Goal: Information Seeking & Learning: Learn about a topic

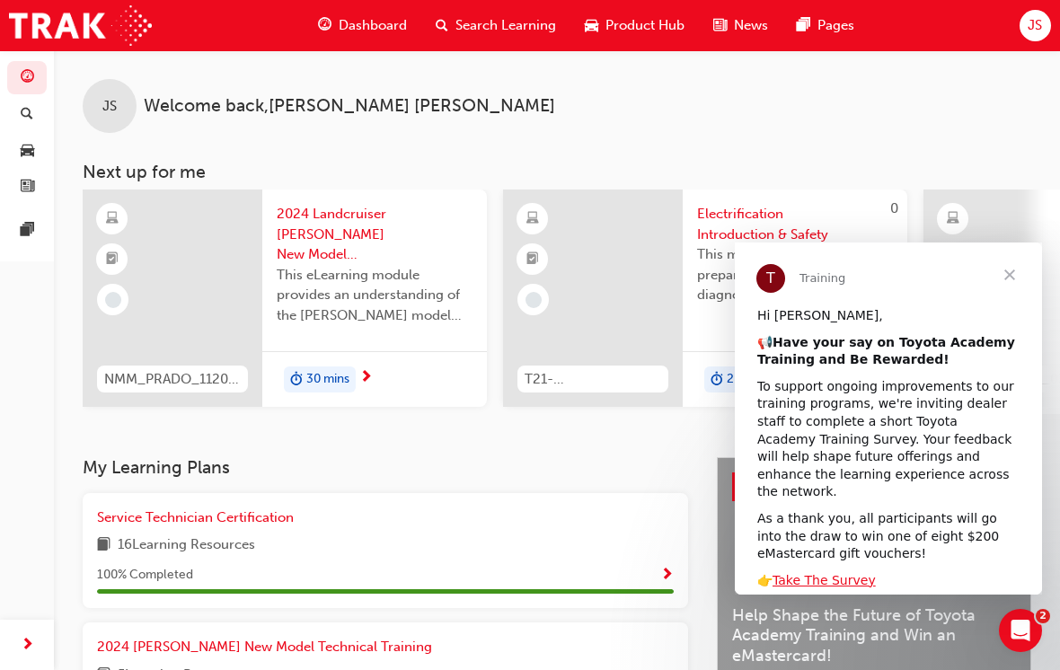
click at [1006, 270] on span "Close" at bounding box center [1009, 275] width 65 height 65
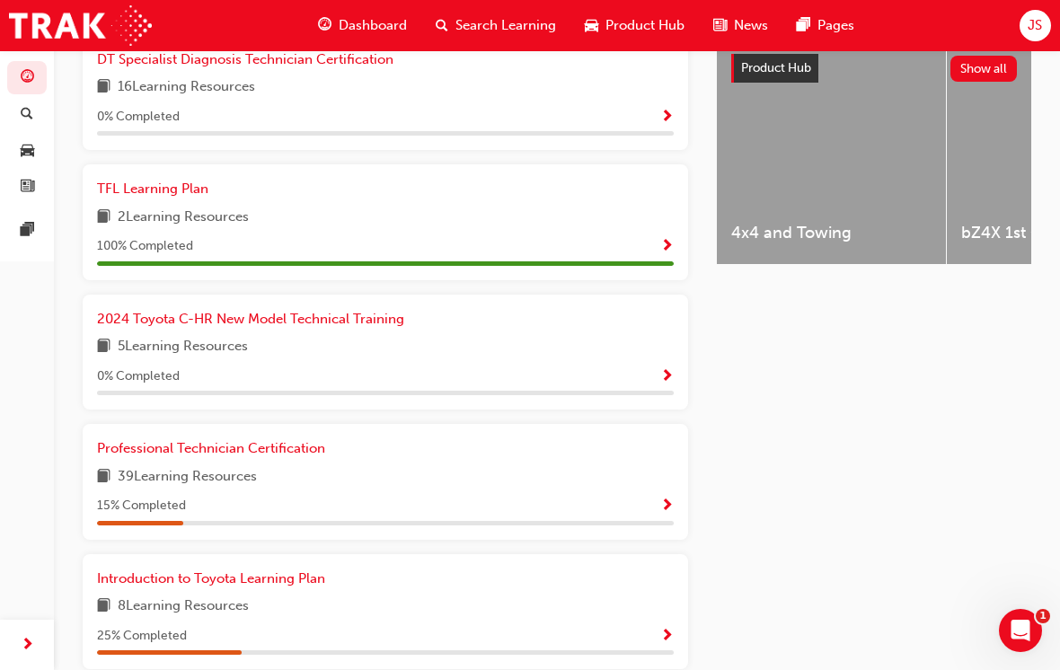
scroll to position [764, 0]
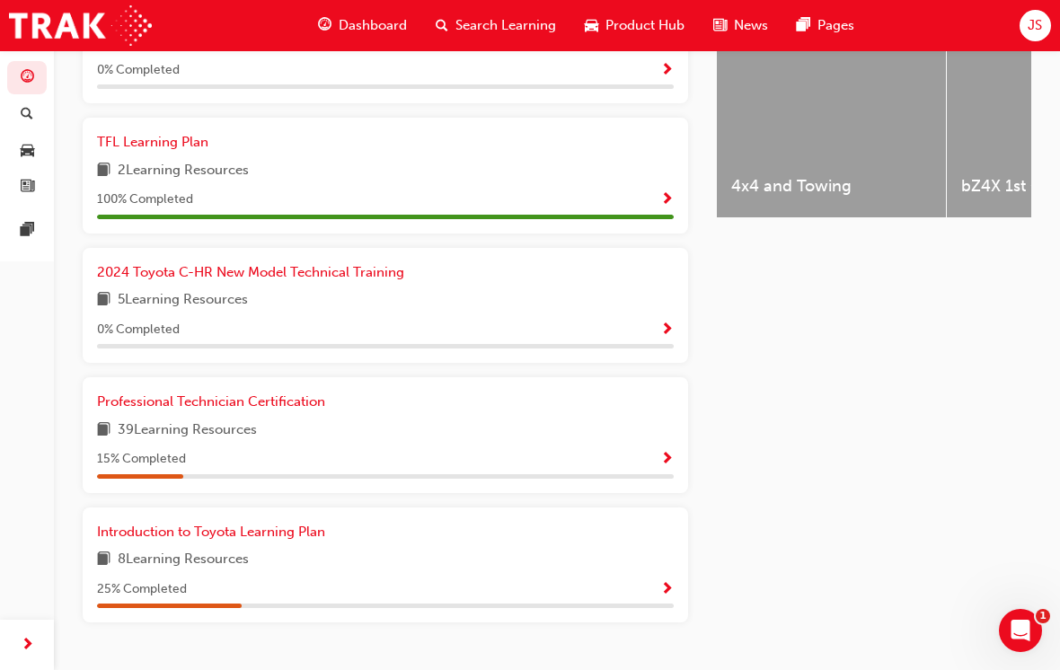
click at [406, 401] on div "Professional Technician Certification" at bounding box center [385, 402] width 577 height 21
click at [216, 421] on span "39 Learning Resources" at bounding box center [187, 430] width 139 height 22
click at [269, 378] on div "Professional Technician Certification 39 Learning Resources 15 % Completed" at bounding box center [385, 435] width 605 height 116
click at [258, 393] on span "Professional Technician Certification" at bounding box center [211, 401] width 228 height 16
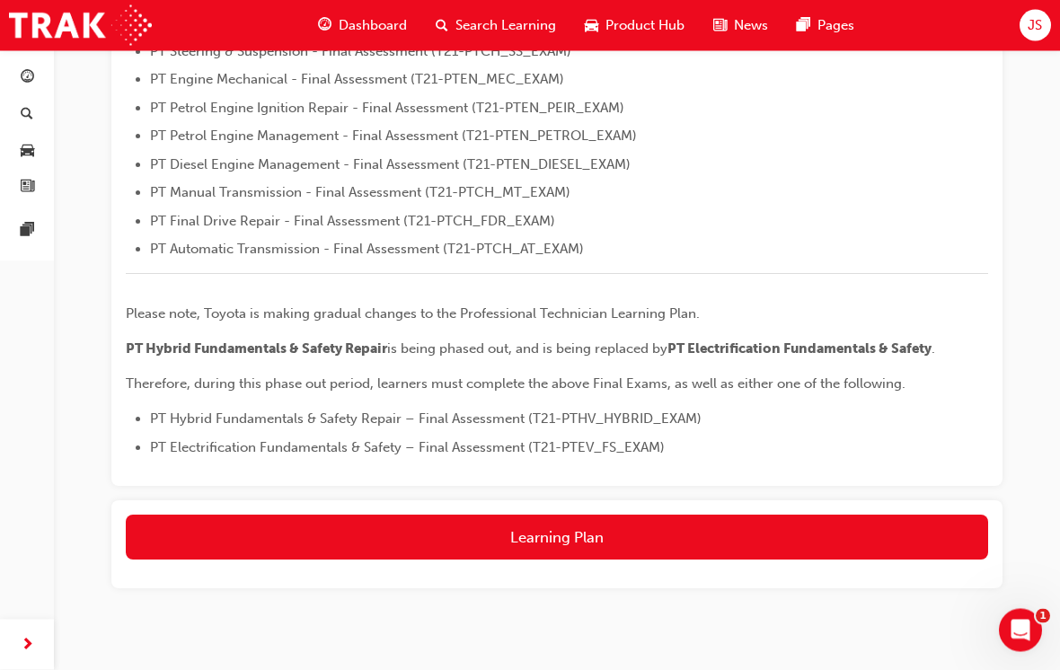
scroll to position [679, 0]
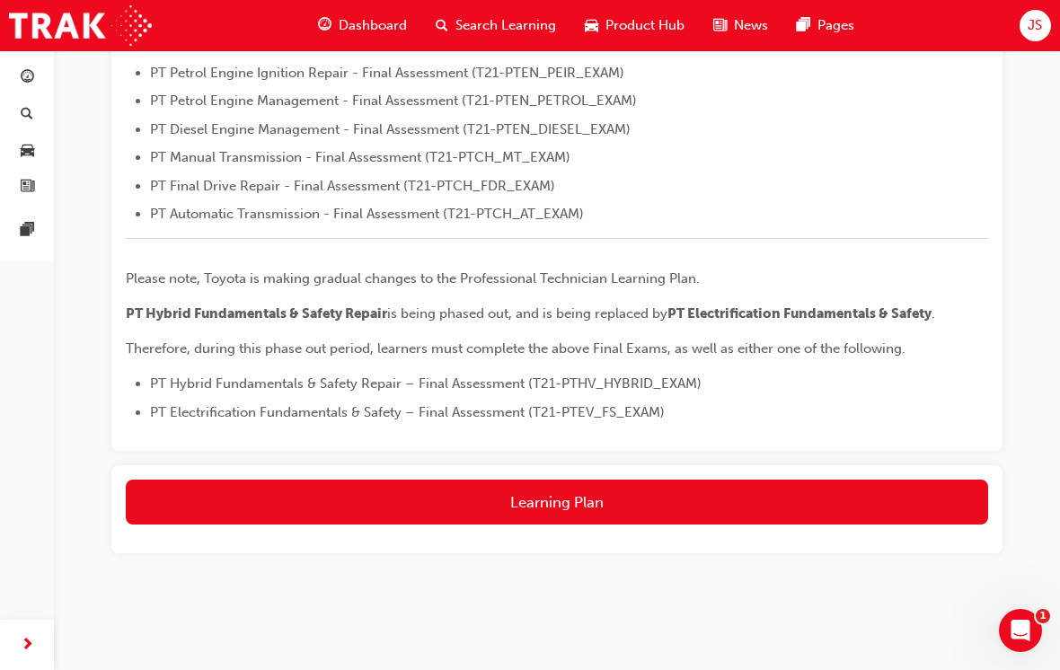
click at [763, 490] on button "Learning Plan" at bounding box center [557, 502] width 862 height 45
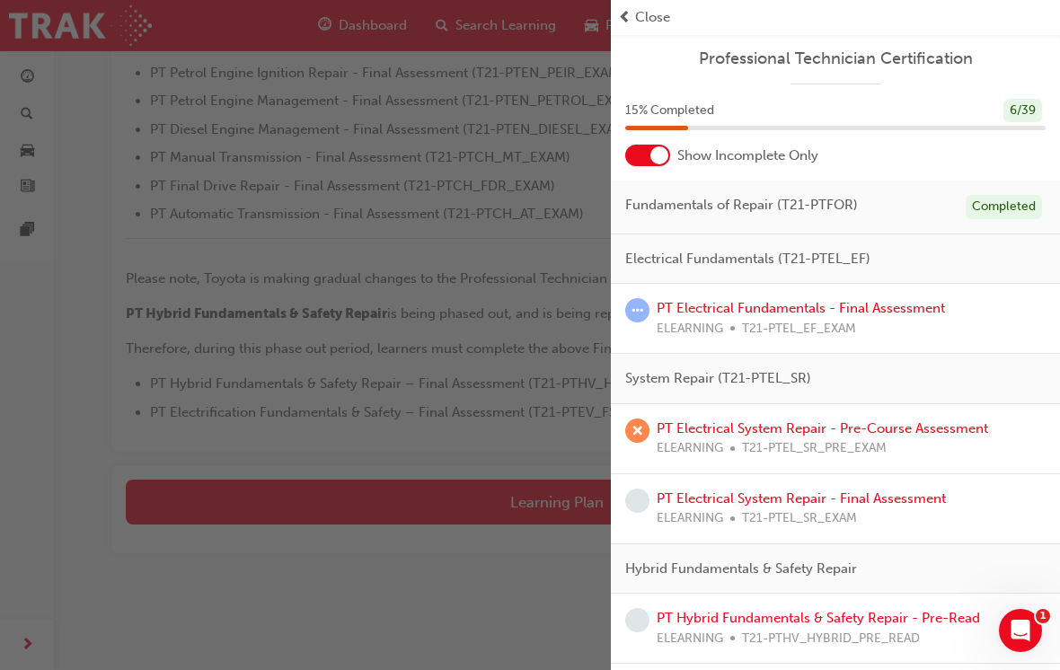
click at [895, 420] on link "PT Electrical System Repair - Pre-Course Assessment" at bounding box center [822, 428] width 331 height 16
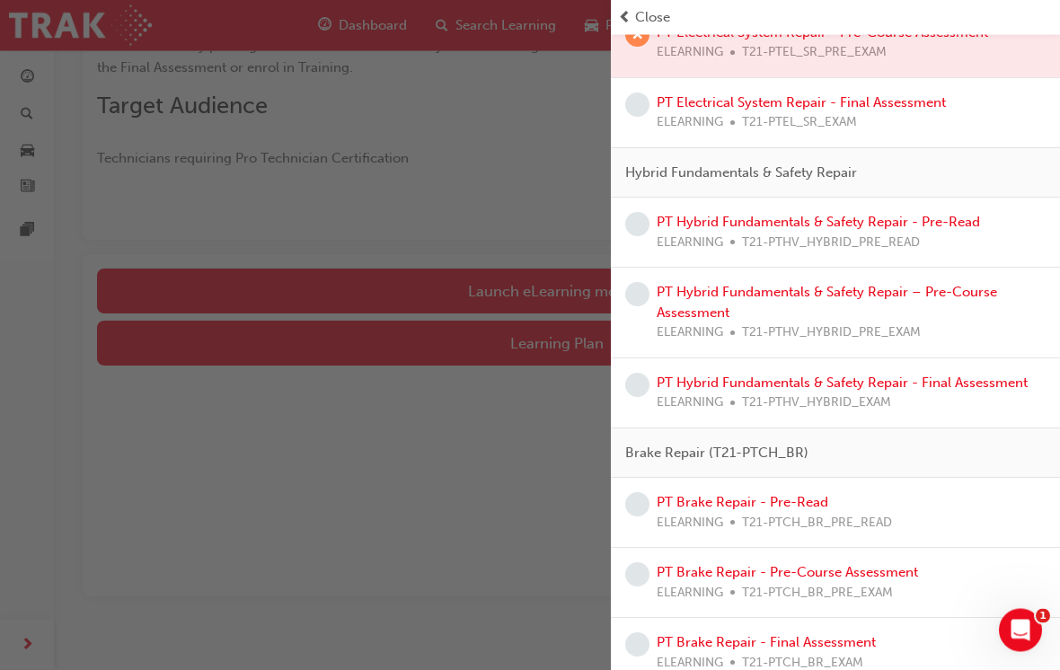
scroll to position [403, 0]
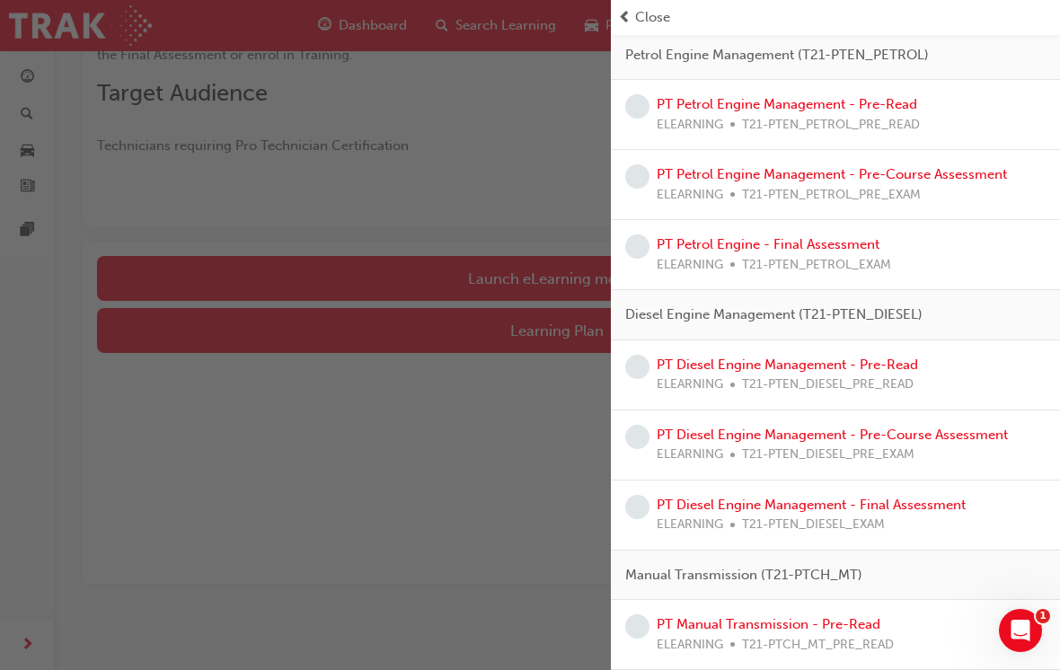
click at [580, 504] on div "button" at bounding box center [305, 335] width 611 height 670
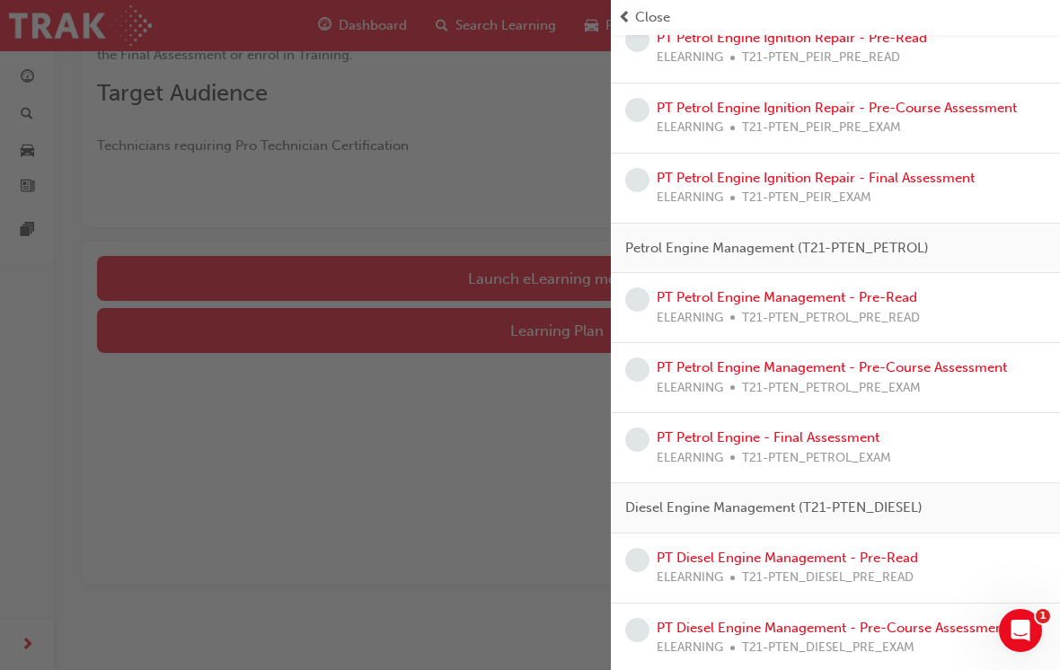
click at [536, 539] on div "button" at bounding box center [305, 335] width 611 height 670
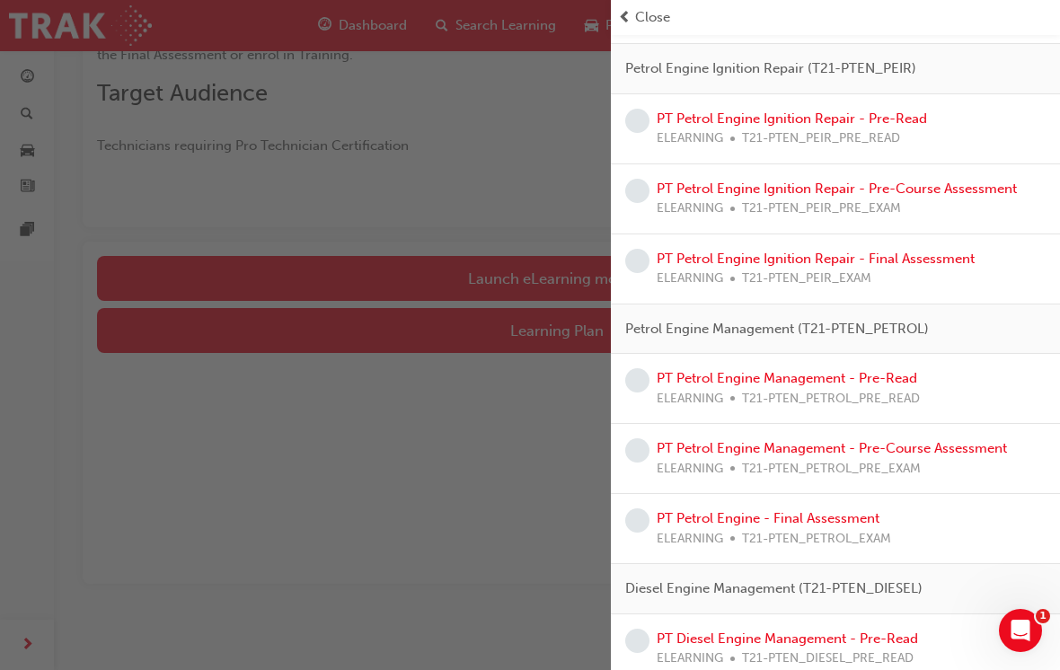
click at [539, 527] on div "button" at bounding box center [305, 335] width 611 height 670
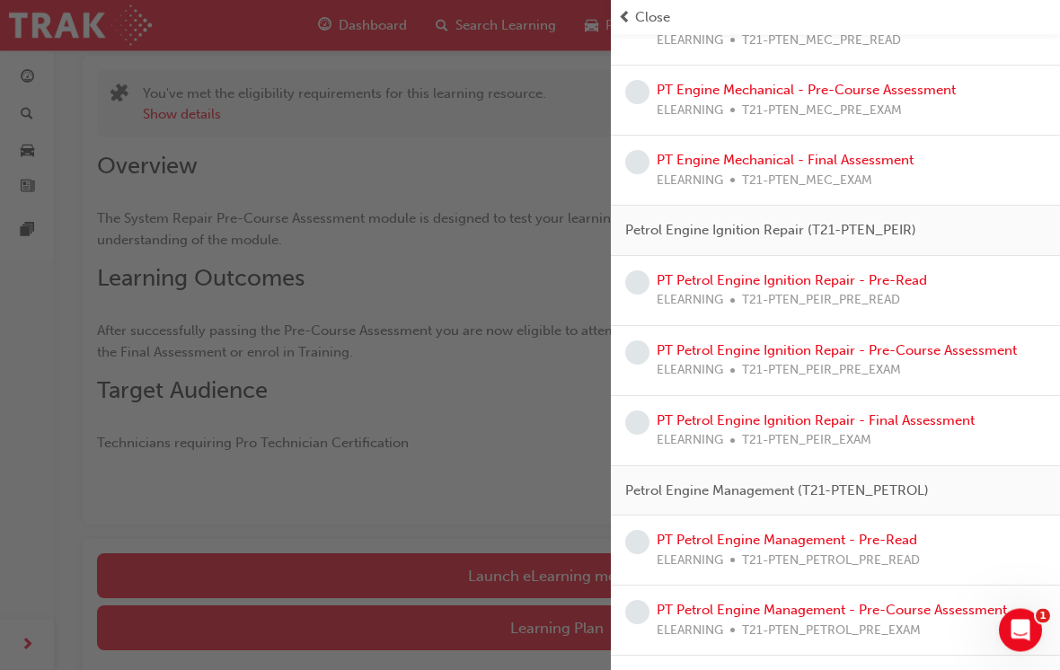
scroll to position [0, 0]
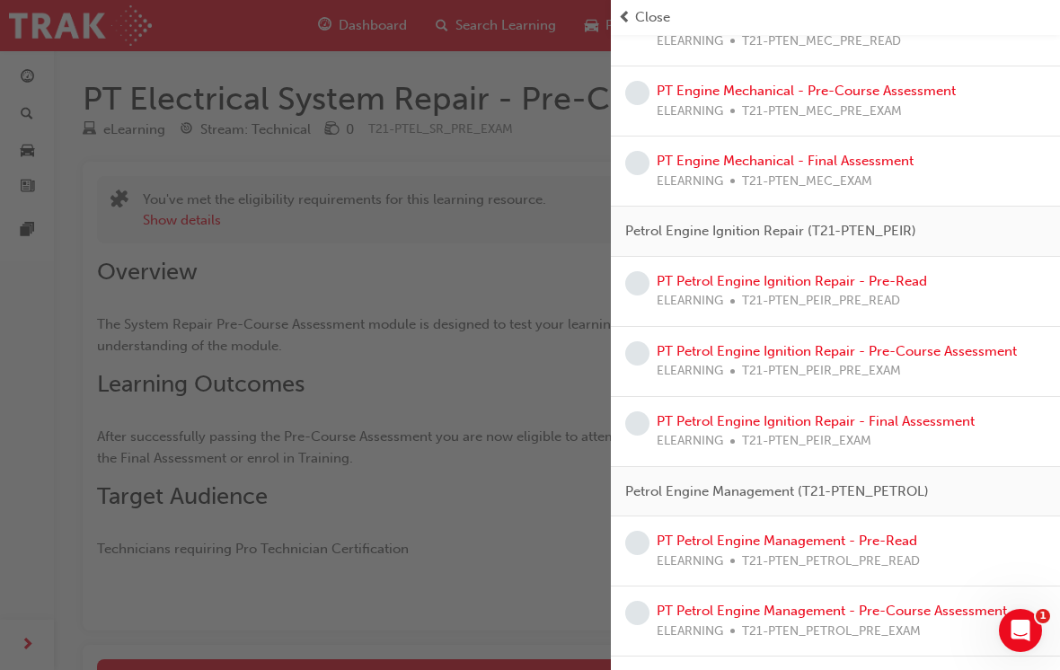
click at [890, 83] on link "PT Engine Mechanical - Pre-Course Assessment" at bounding box center [806, 91] width 299 height 16
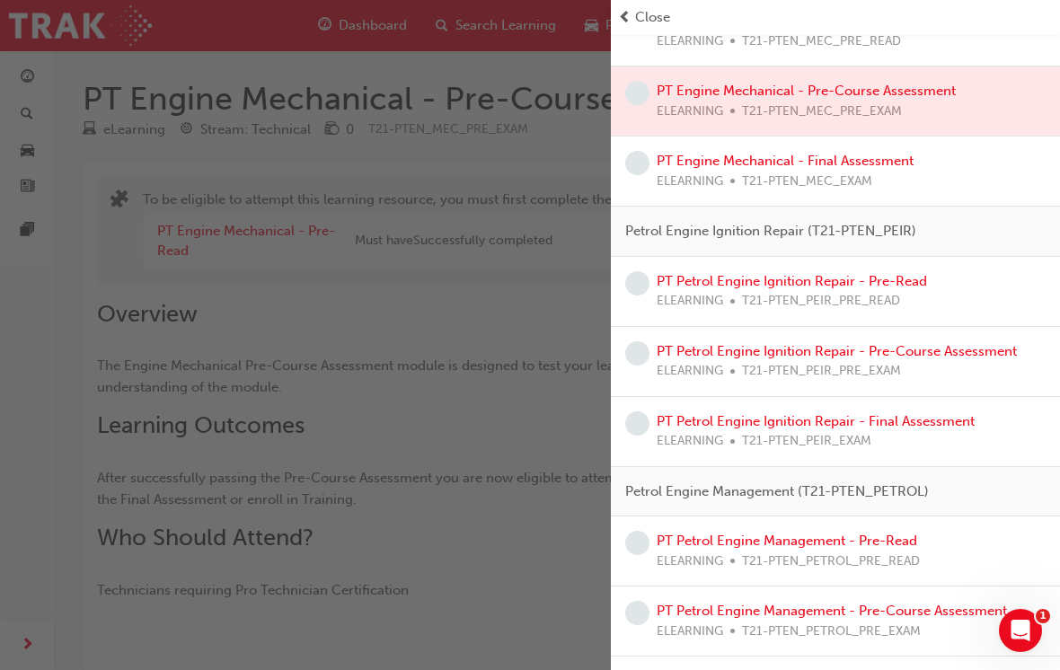
click at [652, 26] on span "Close" at bounding box center [652, 17] width 35 height 21
click at [640, 17] on span "Close" at bounding box center [652, 17] width 35 height 21
click at [640, 16] on span "Close" at bounding box center [652, 17] width 35 height 21
click at [640, 21] on span "Close" at bounding box center [652, 17] width 35 height 21
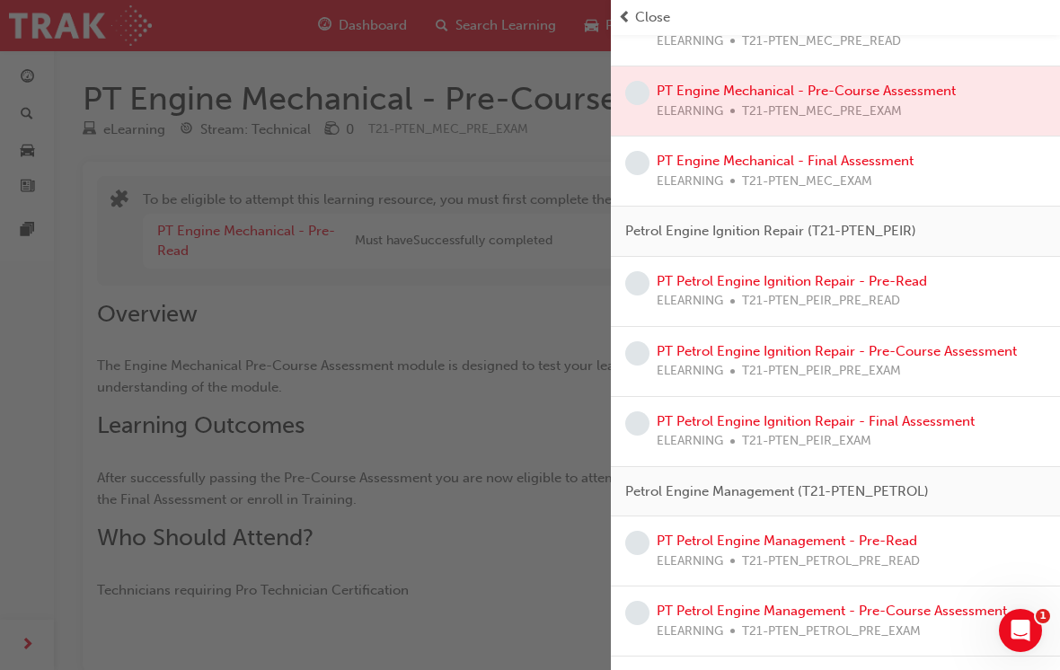
click at [652, 10] on span "Close" at bounding box center [652, 17] width 35 height 21
click at [651, 10] on span "Close" at bounding box center [652, 17] width 35 height 21
click at [669, 8] on span "Close" at bounding box center [652, 17] width 35 height 21
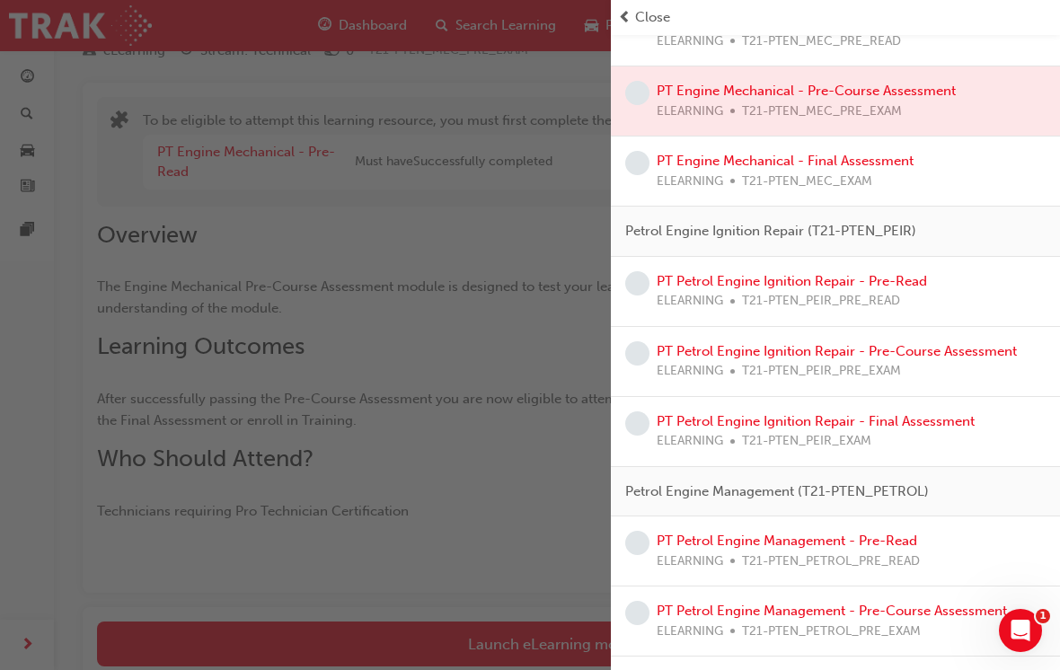
scroll to position [304, 0]
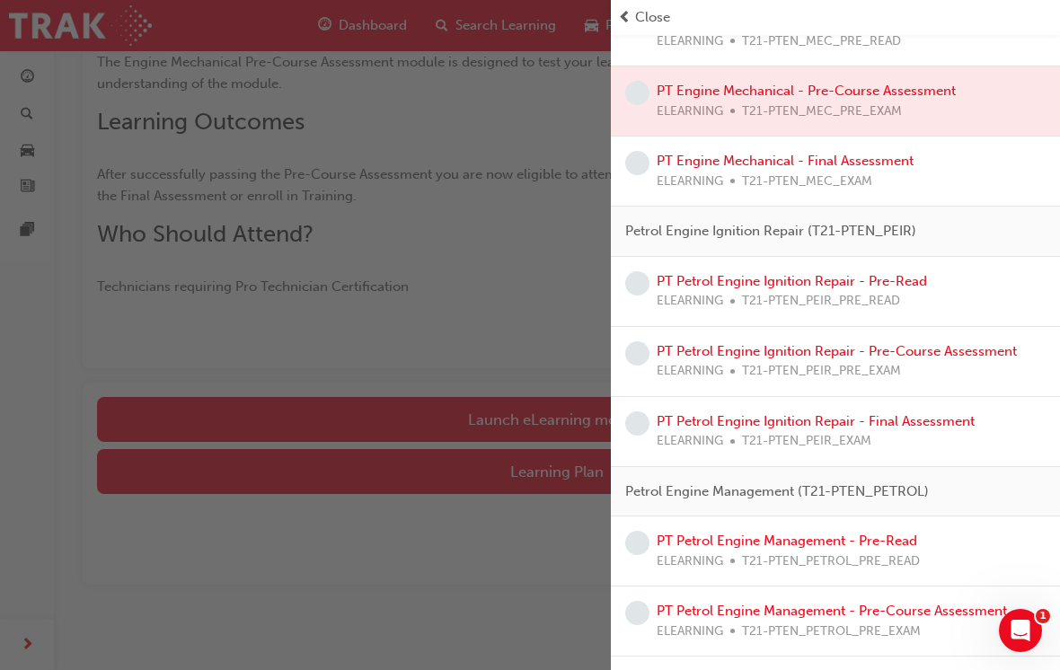
click at [604, 515] on div "button" at bounding box center [305, 335] width 611 height 670
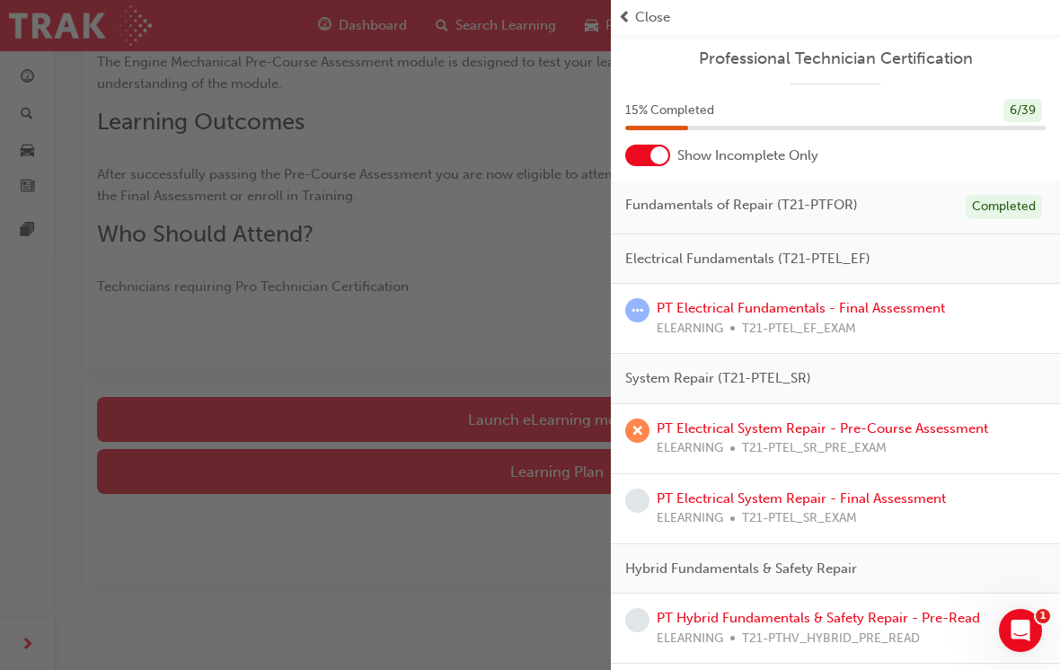
scroll to position [0, 0]
click at [741, 420] on link "PT Electrical System Repair - Pre-Course Assessment" at bounding box center [822, 428] width 331 height 16
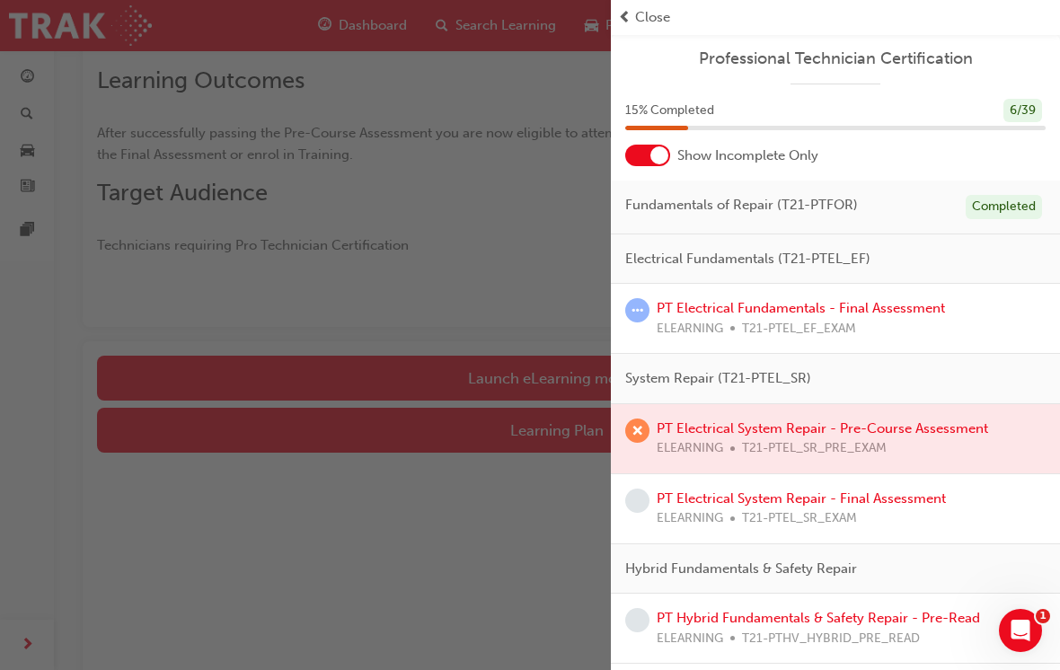
click at [654, 19] on span "Close" at bounding box center [652, 17] width 35 height 21
click at [653, 18] on span "Close" at bounding box center [652, 17] width 35 height 21
click at [662, 9] on span "Close" at bounding box center [652, 17] width 35 height 21
click at [687, 24] on div "Close" at bounding box center [835, 17] width 435 height 21
click at [568, 199] on div "button" at bounding box center [305, 335] width 611 height 670
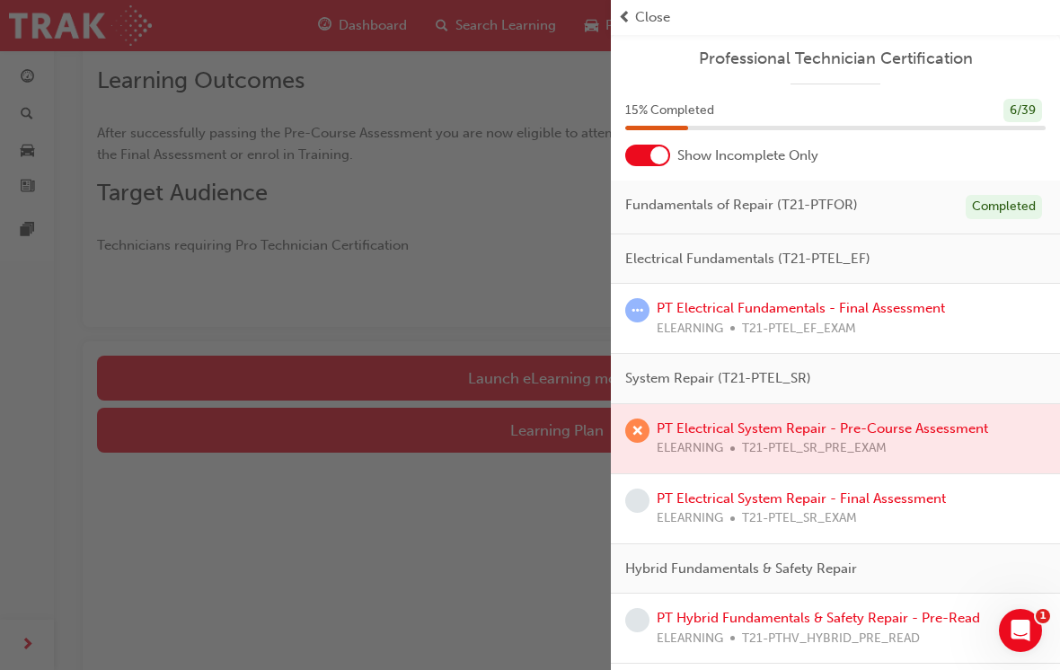
click at [535, 227] on div "button" at bounding box center [305, 335] width 611 height 670
click at [535, 226] on div "button" at bounding box center [305, 335] width 611 height 670
click at [532, 255] on div "button" at bounding box center [305, 335] width 611 height 670
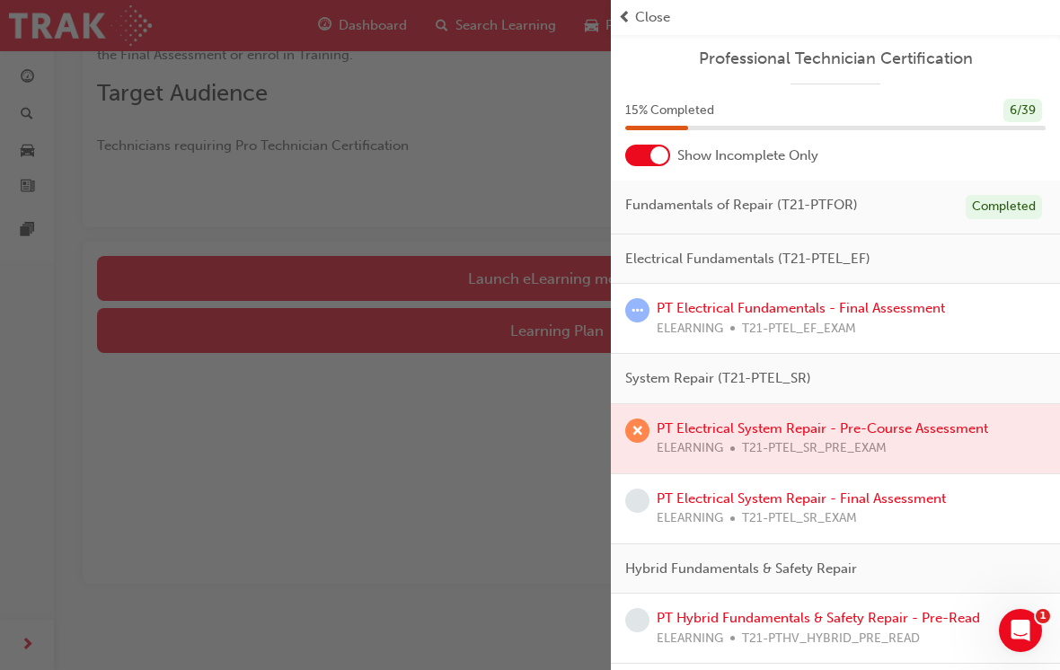
click at [788, 492] on link "PT Electrical System Repair - Final Assessment" at bounding box center [801, 498] width 289 height 16
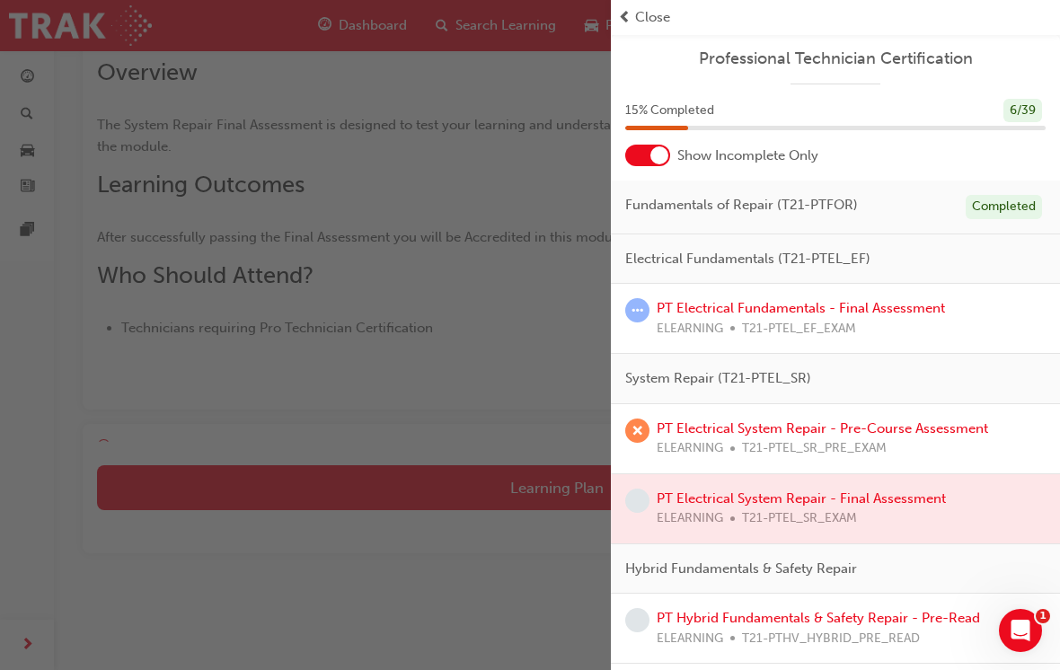
scroll to position [101, 0]
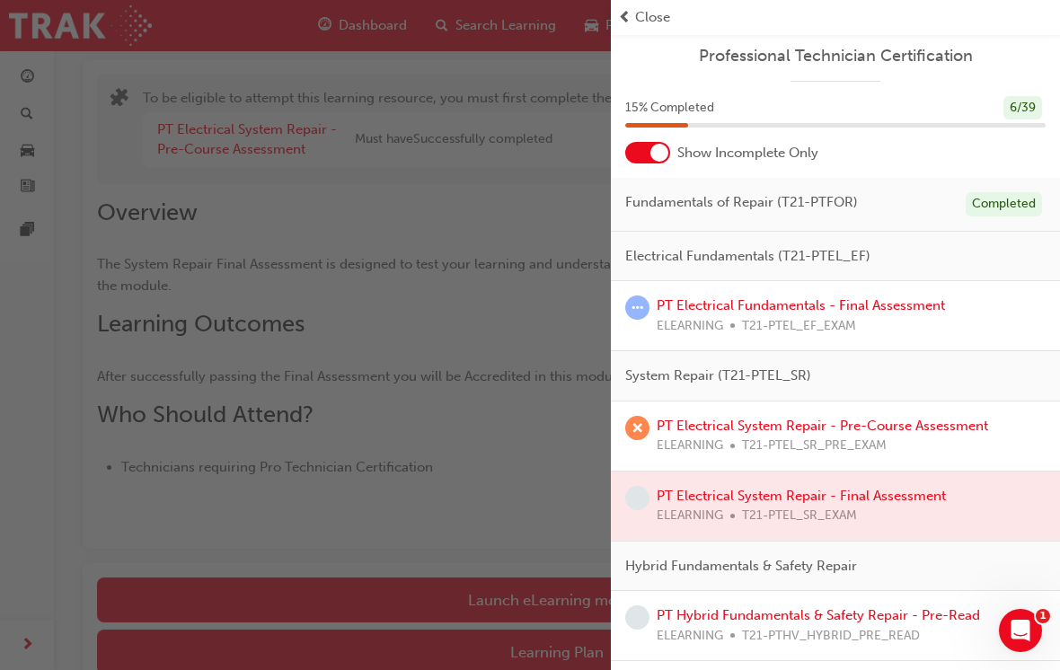
click at [649, 22] on span "Close" at bounding box center [652, 17] width 35 height 21
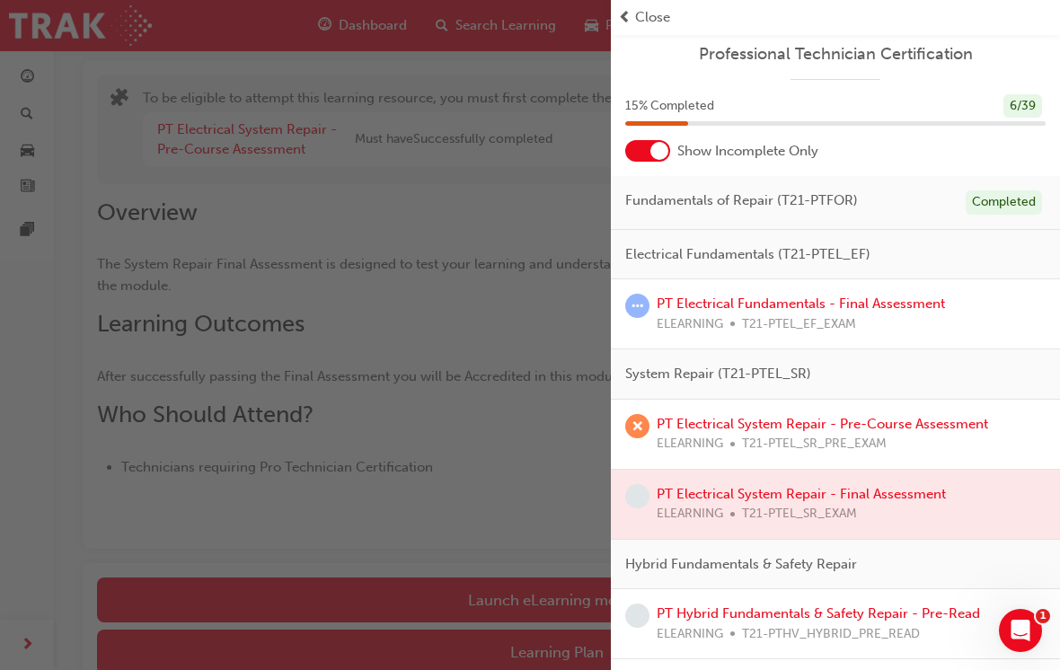
click at [649, 22] on span "Close" at bounding box center [652, 17] width 35 height 21
click at [639, 22] on span "Close" at bounding box center [652, 17] width 35 height 21
click at [679, 22] on div "Close" at bounding box center [835, 17] width 435 height 21
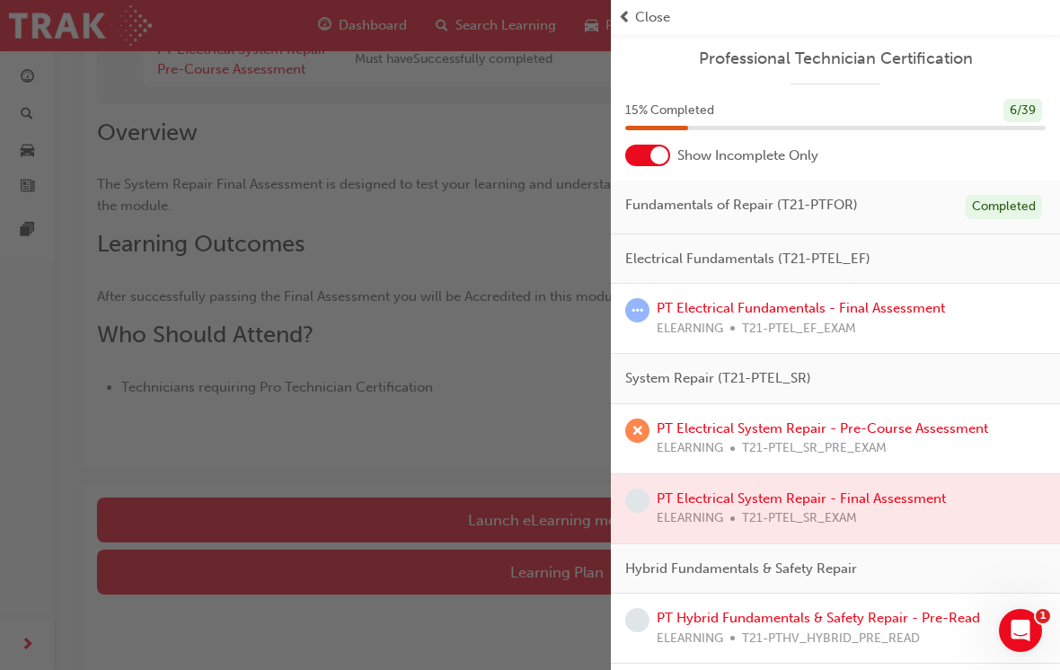
scroll to position [201, 0]
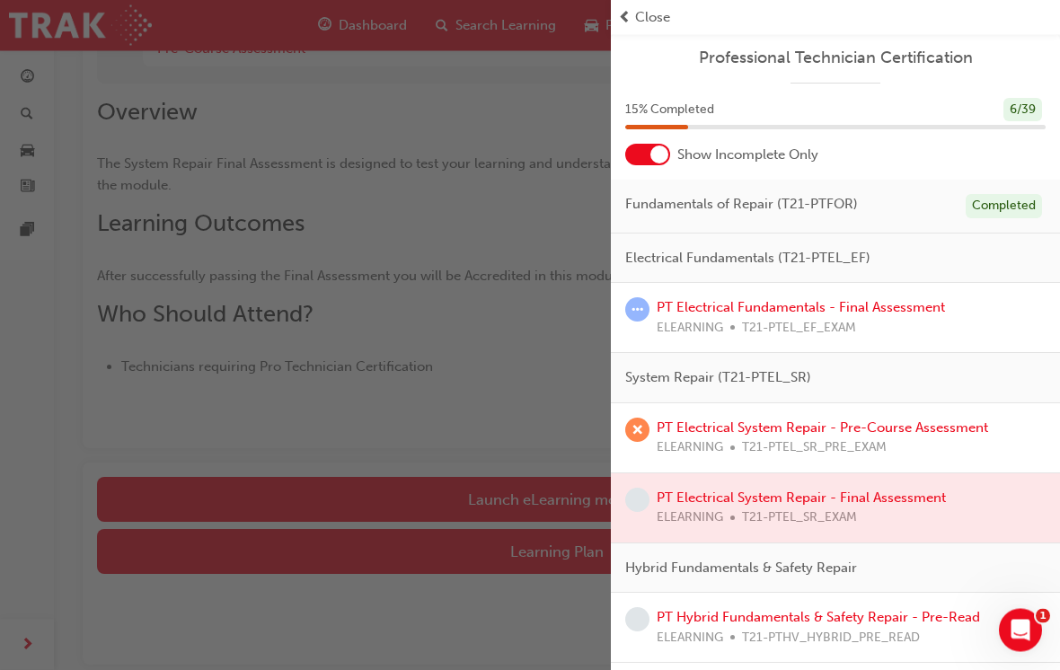
click at [632, 20] on div "Close" at bounding box center [835, 17] width 435 height 21
click at [631, 19] on div "Close" at bounding box center [835, 17] width 435 height 21
click at [665, 24] on span "Close" at bounding box center [652, 17] width 35 height 21
click at [665, 23] on span "Close" at bounding box center [652, 17] width 35 height 21
click at [663, 11] on span "Close" at bounding box center [652, 17] width 35 height 21
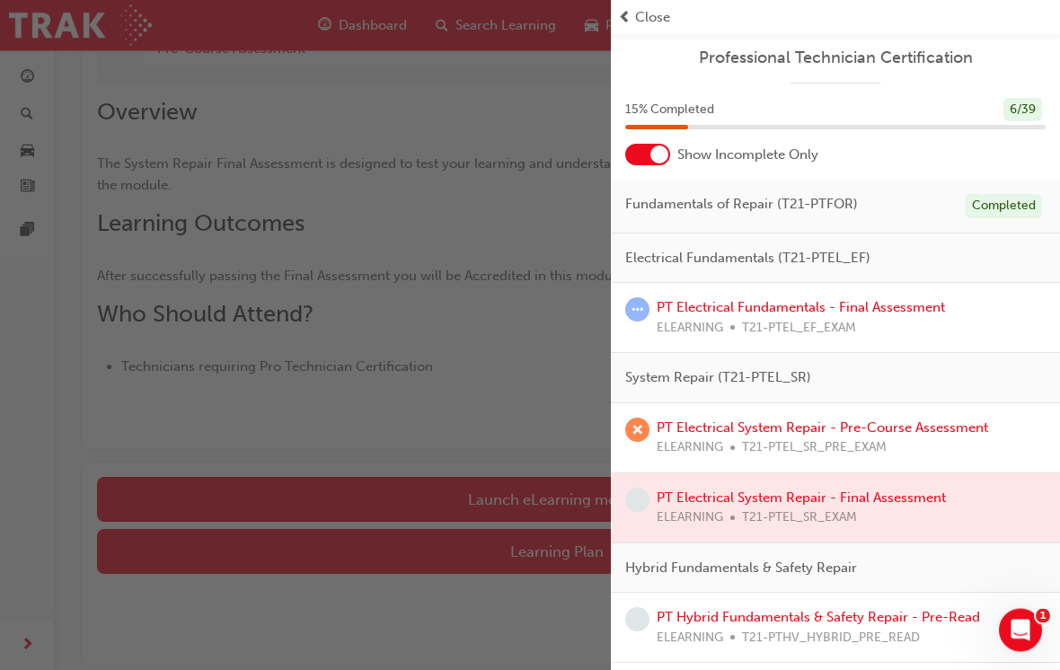
click at [663, 10] on span "Close" at bounding box center [652, 17] width 35 height 21
click at [659, 13] on span "Close" at bounding box center [652, 17] width 35 height 21
click at [658, 13] on span "Close" at bounding box center [652, 17] width 35 height 21
click at [656, 22] on span "Close" at bounding box center [652, 17] width 35 height 21
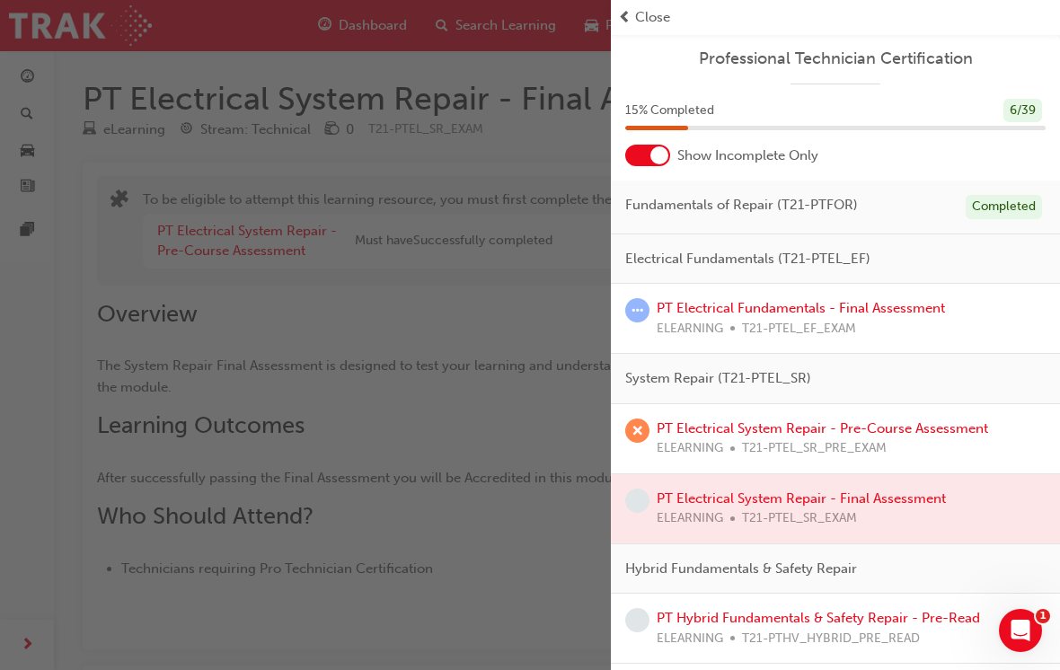
click at [654, 23] on span "Close" at bounding box center [652, 17] width 35 height 21
click at [660, 17] on span "Close" at bounding box center [652, 17] width 35 height 21
click at [648, 21] on span "Close" at bounding box center [652, 17] width 35 height 21
click at [647, 21] on span "Close" at bounding box center [652, 17] width 35 height 21
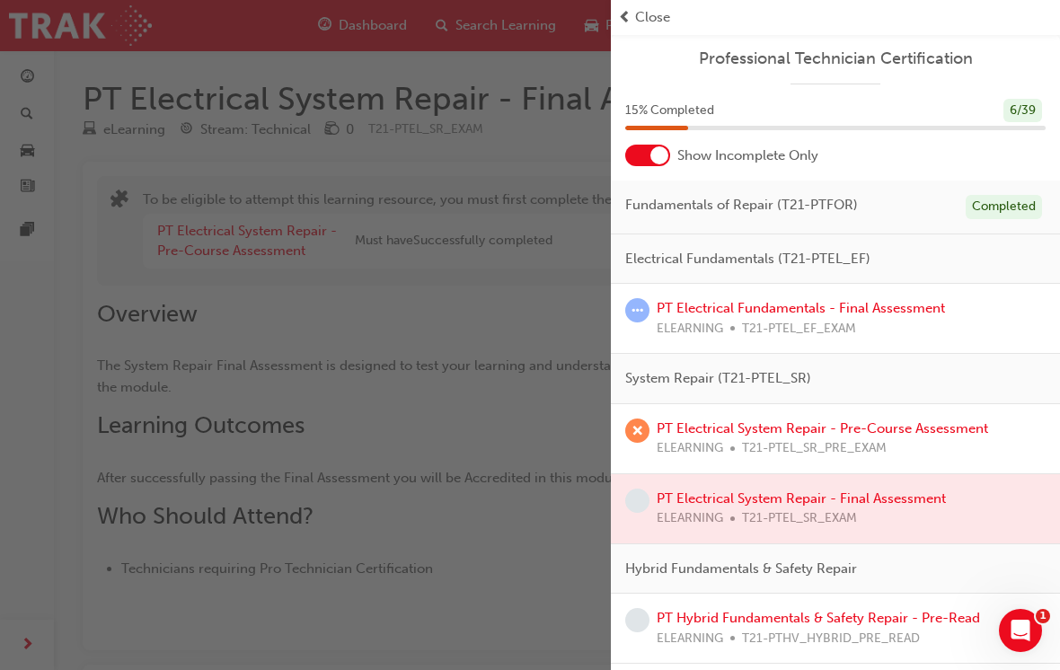
click at [659, 18] on span "Close" at bounding box center [652, 17] width 35 height 21
click at [658, 18] on span "Close" at bounding box center [652, 17] width 35 height 21
click at [650, 433] on div "PT Electrical System Repair - Pre-Course Assessment ELEARNING T21-PTEL_SR_PRE_E…" at bounding box center [835, 439] width 420 height 40
click at [796, 429] on link "PT Electrical System Repair - Pre-Course Assessment" at bounding box center [822, 428] width 331 height 16
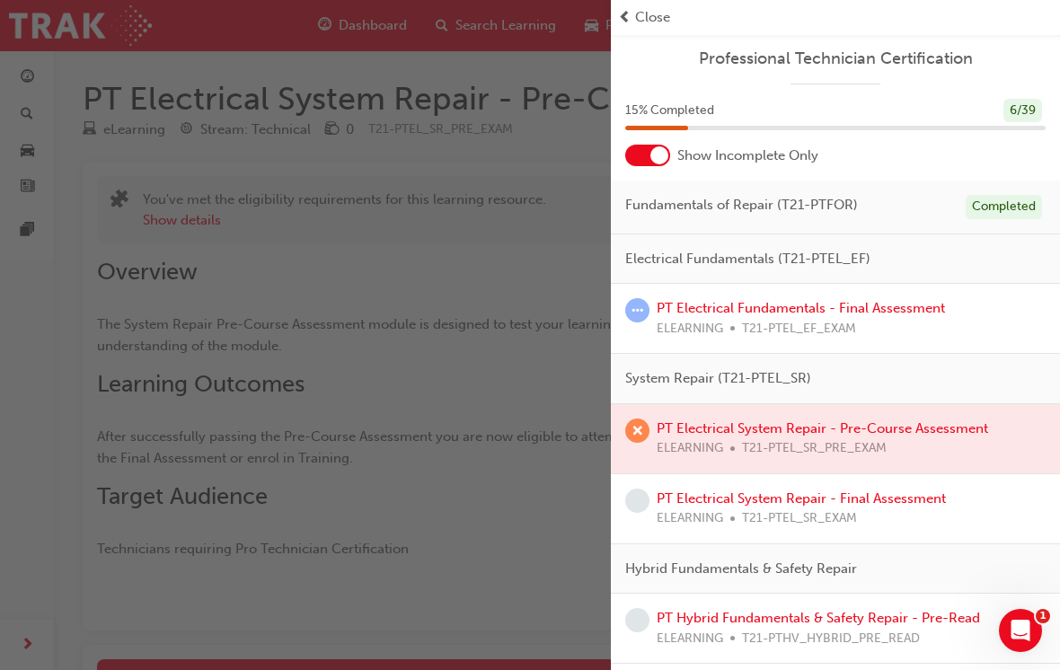
scroll to position [1, 0]
click at [633, 49] on span "Professional Technician Certification" at bounding box center [835, 59] width 420 height 21
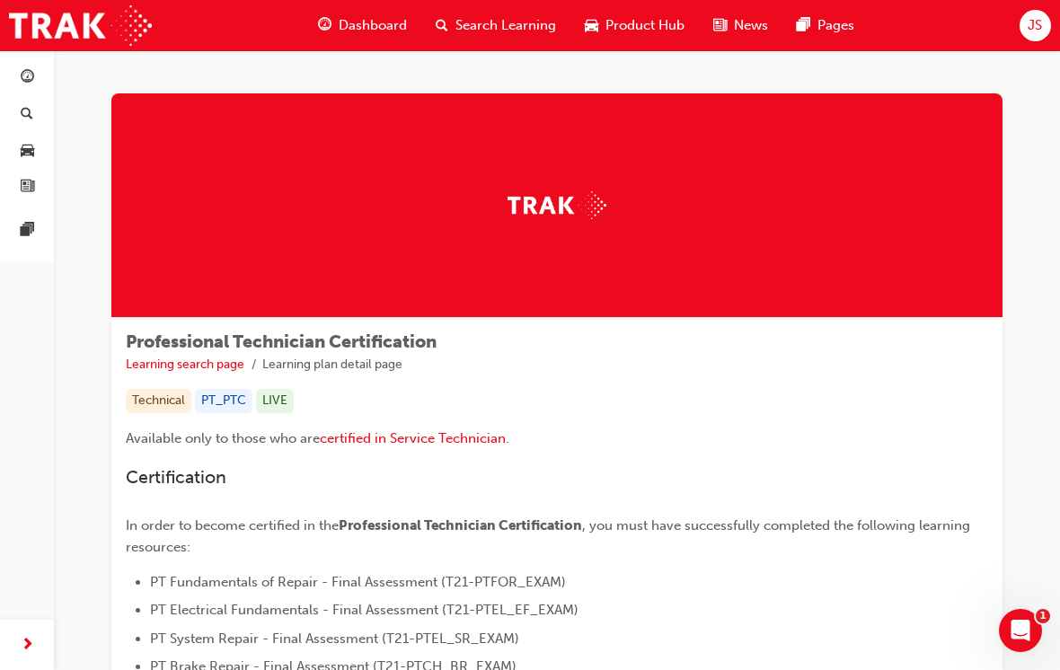
click at [1034, 23] on span "JS" at bounding box center [1035, 25] width 14 height 21
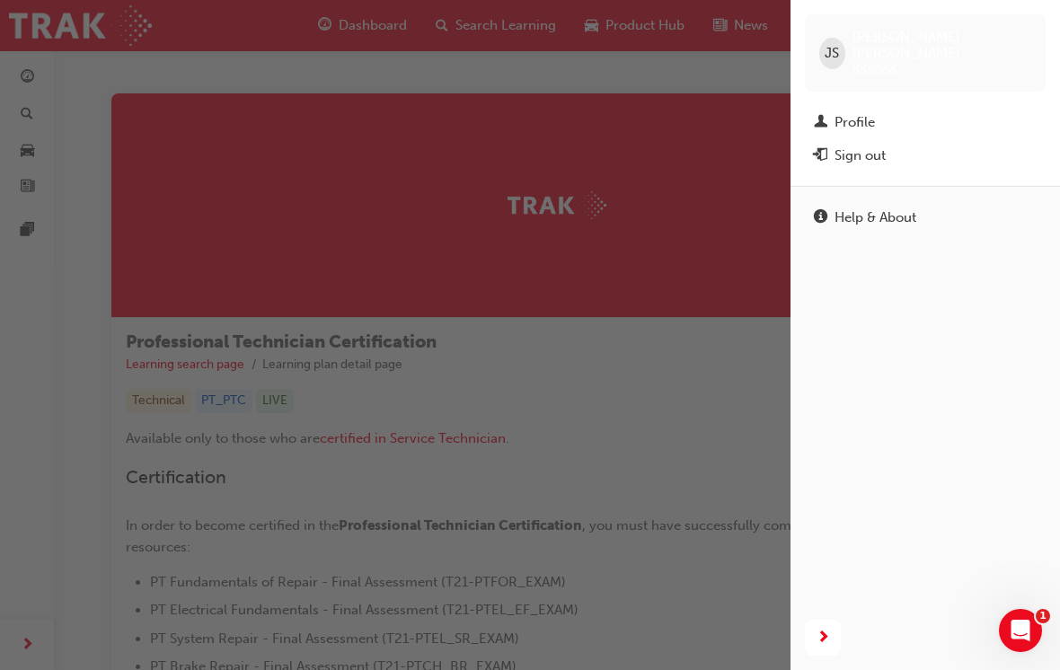
click at [923, 139] on button "Sign out" at bounding box center [925, 155] width 241 height 33
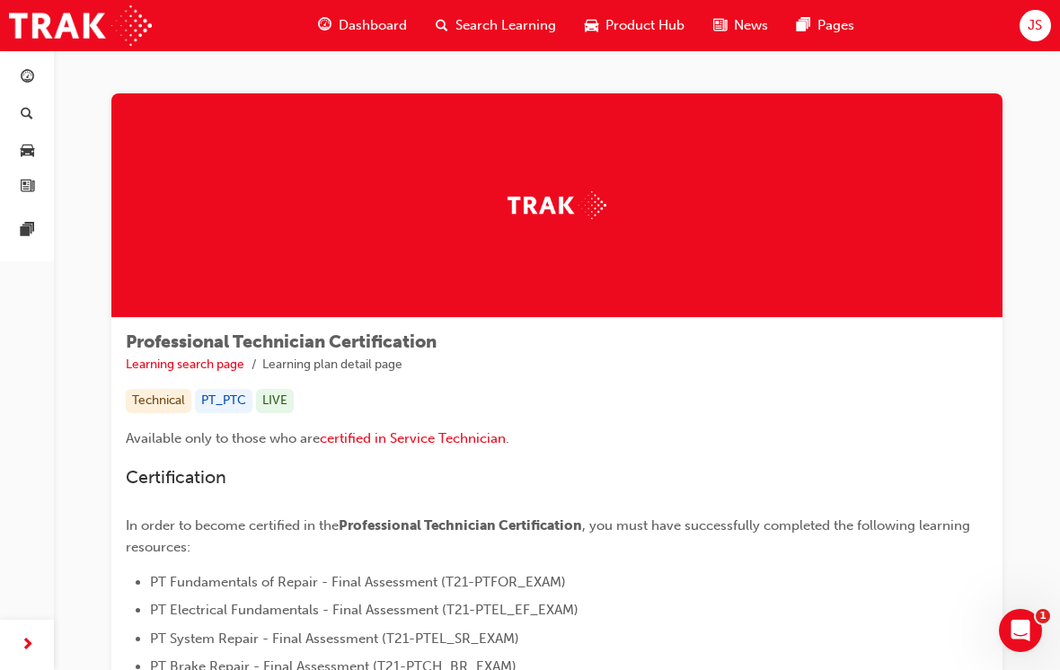
click at [922, 123] on div at bounding box center [556, 205] width 891 height 225
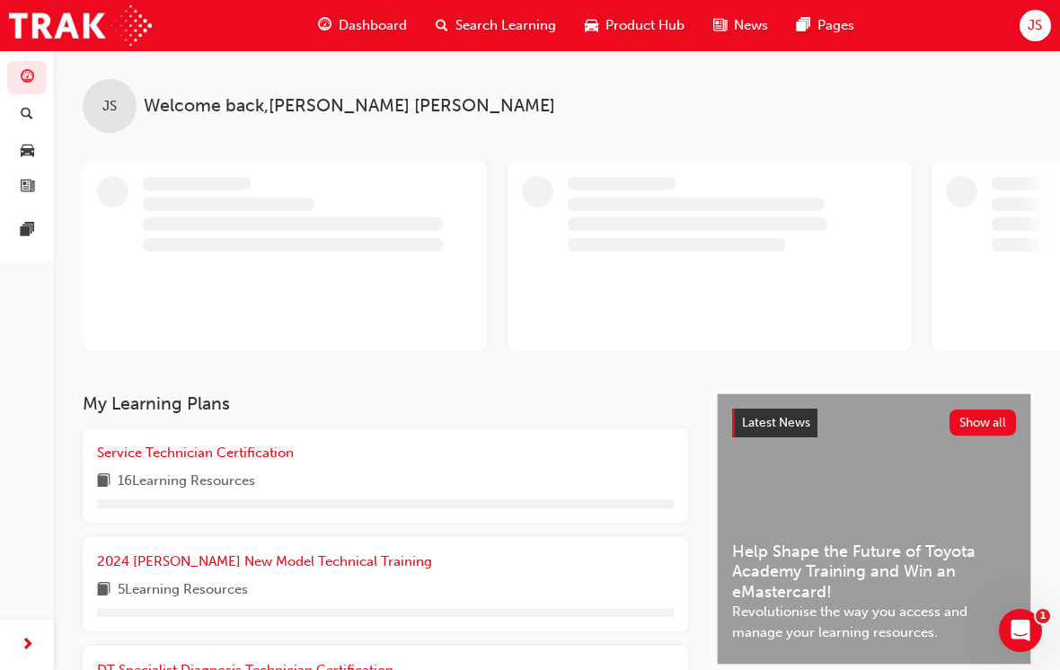
click at [1032, 27] on span "JS" at bounding box center [1035, 25] width 14 height 21
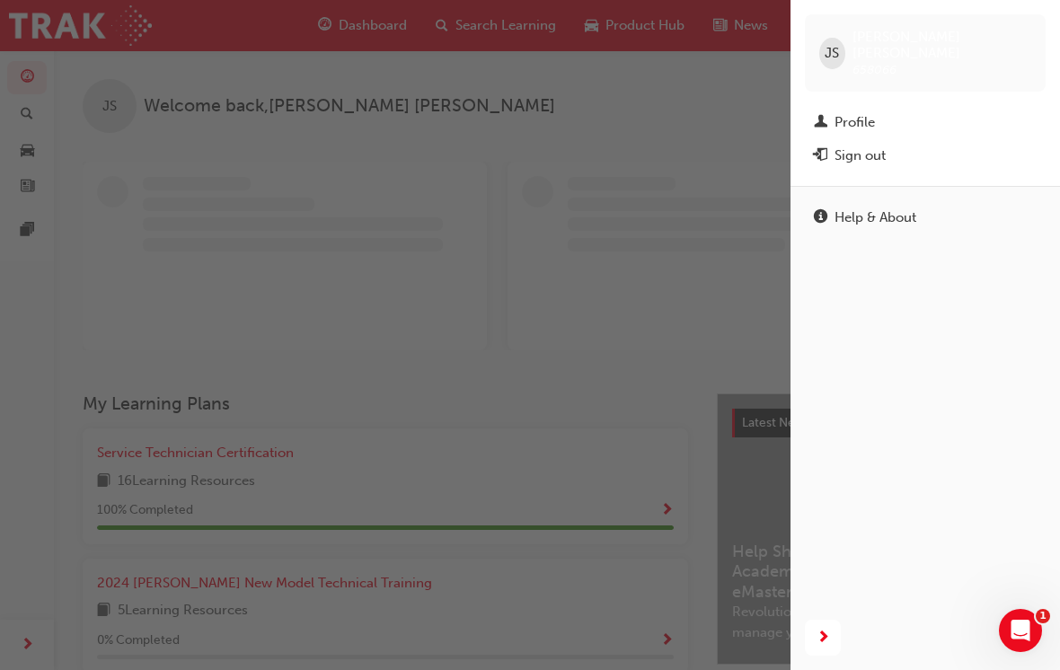
click at [911, 145] on div "Sign out" at bounding box center [925, 156] width 223 height 22
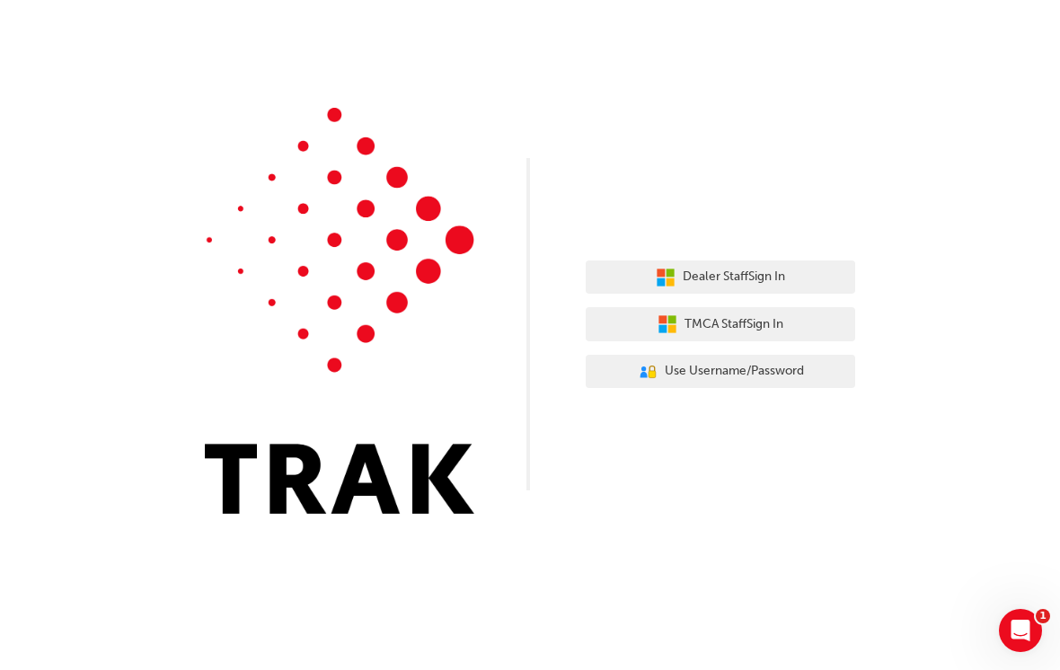
click at [843, 95] on div "Dealer Staff Sign In TMCA Staff Sign In User Authentication Icon - Blue Person,…" at bounding box center [530, 270] width 1060 height 541
